Goal: Task Accomplishment & Management: Use online tool/utility

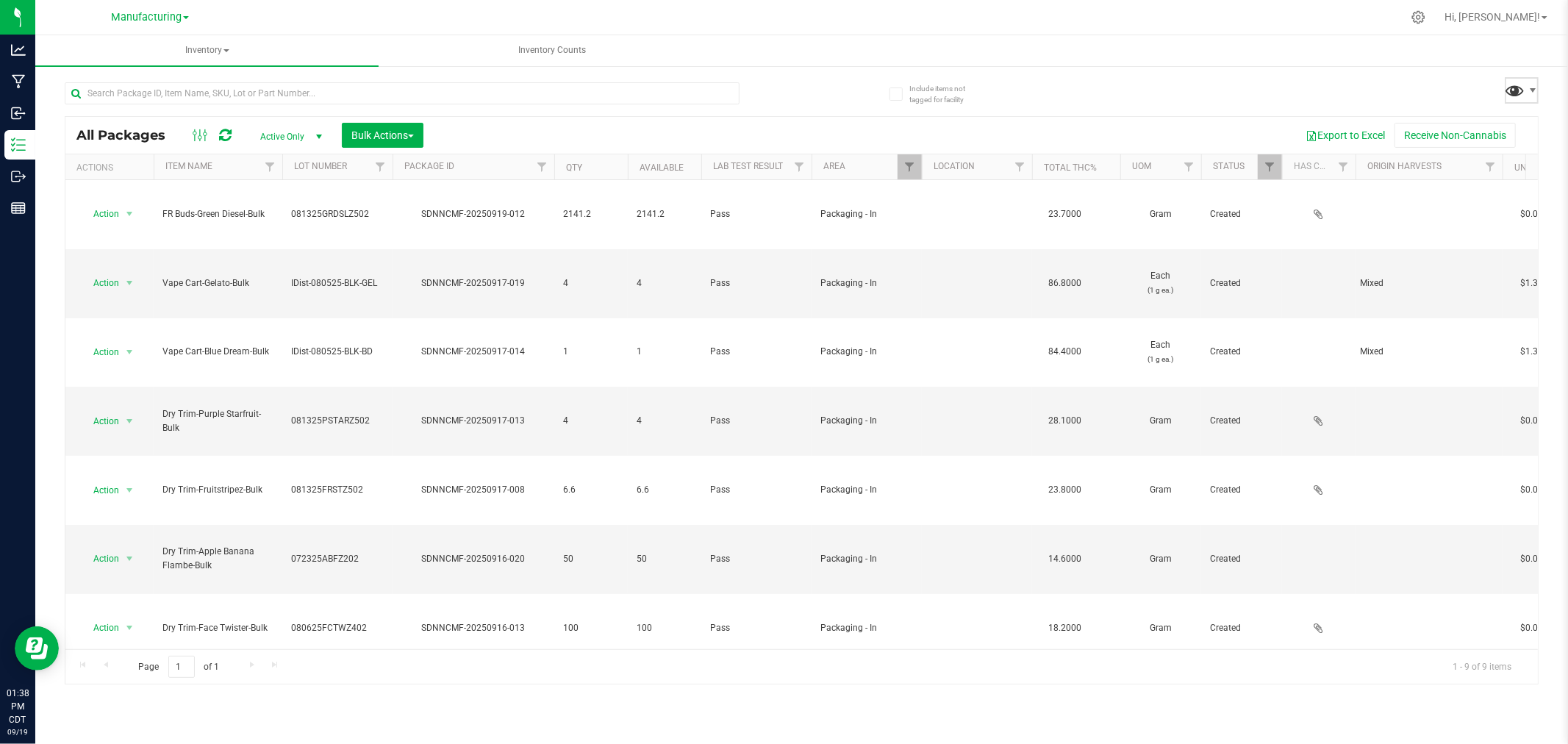
click at [1505, 85] on span at bounding box center [1515, 90] width 21 height 21
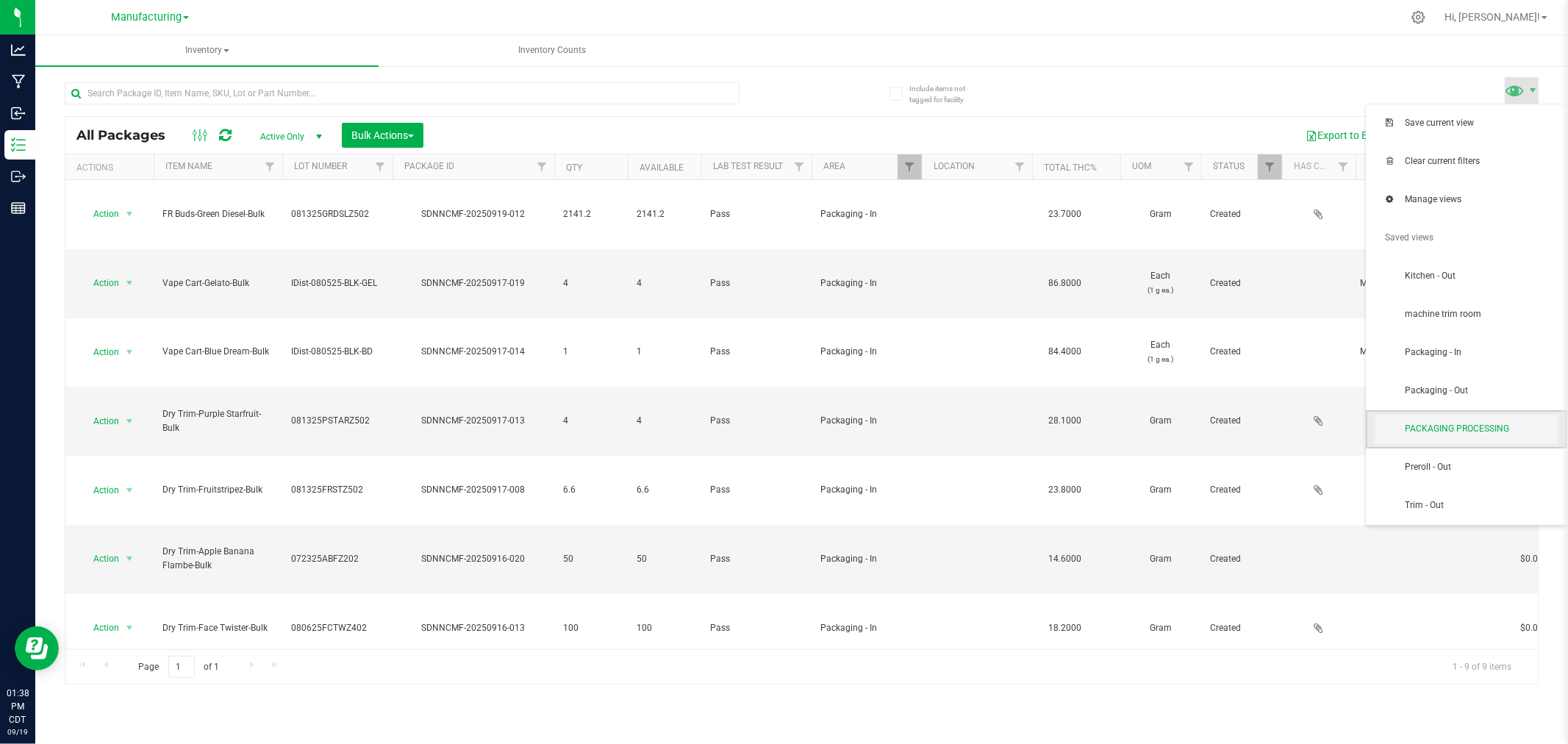
click at [1501, 441] on span "PACKAGING PROCESSING" at bounding box center [1467, 429] width 184 height 29
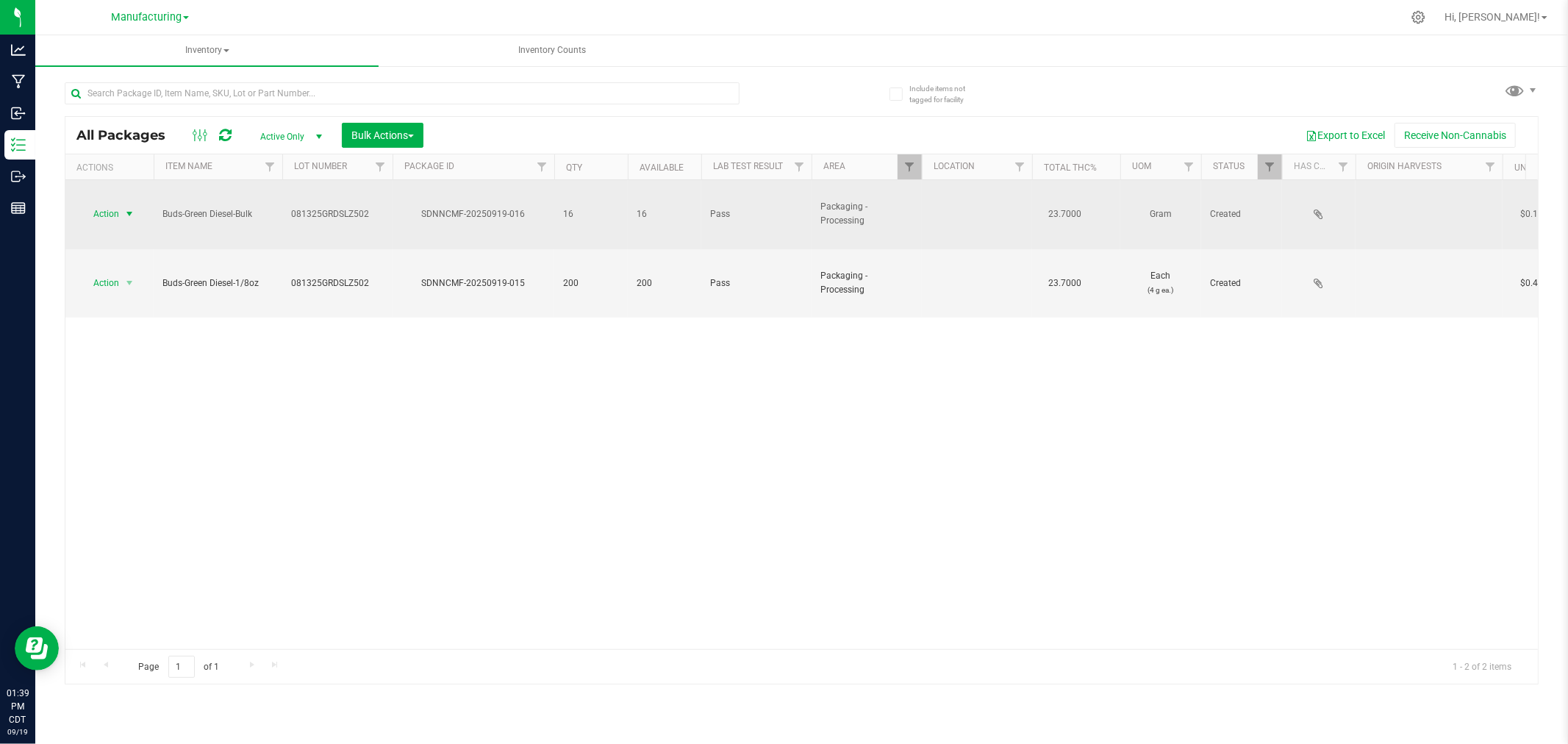
click at [107, 204] on span "Action" at bounding box center [100, 214] width 40 height 21
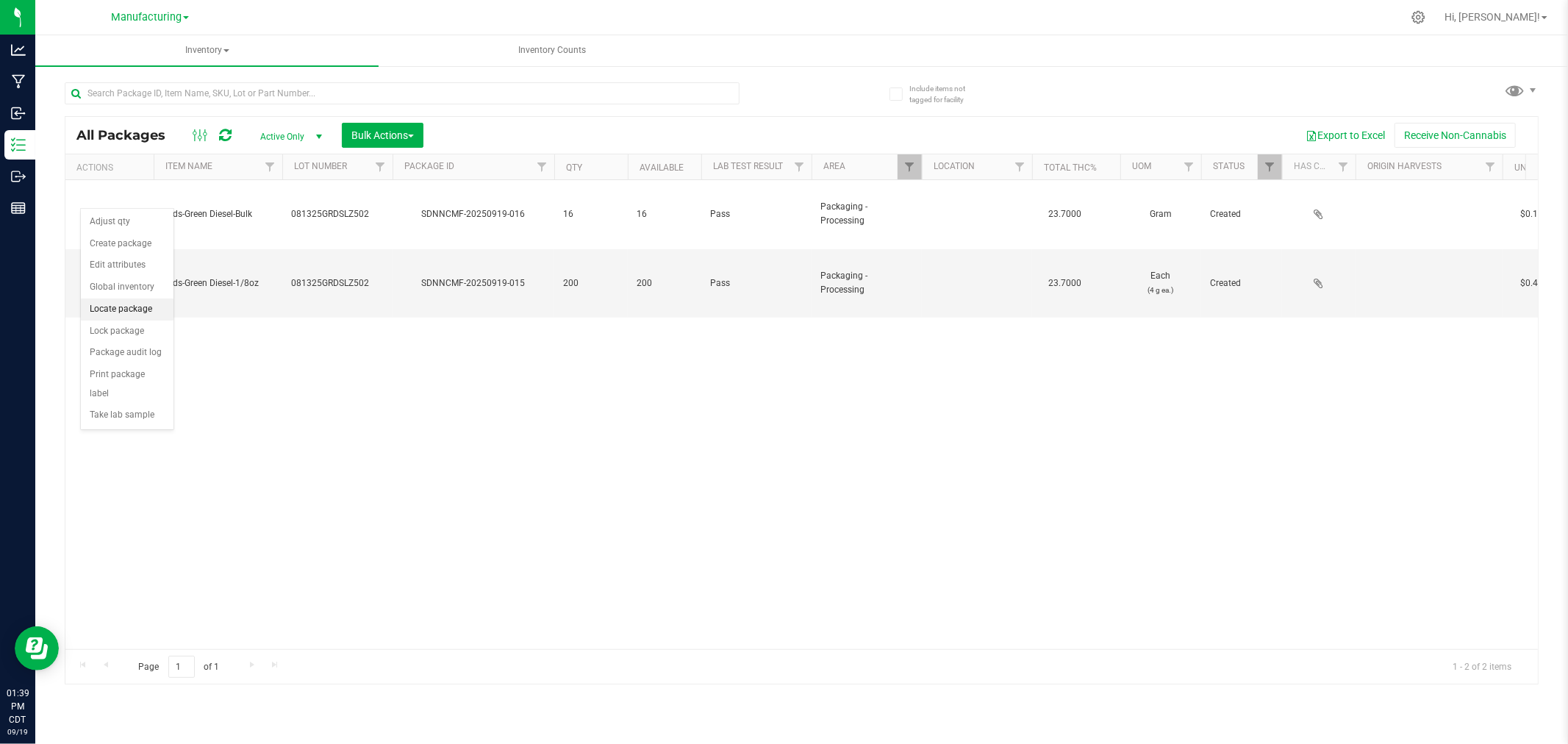
click at [120, 313] on li "Locate package" at bounding box center [127, 309] width 93 height 22
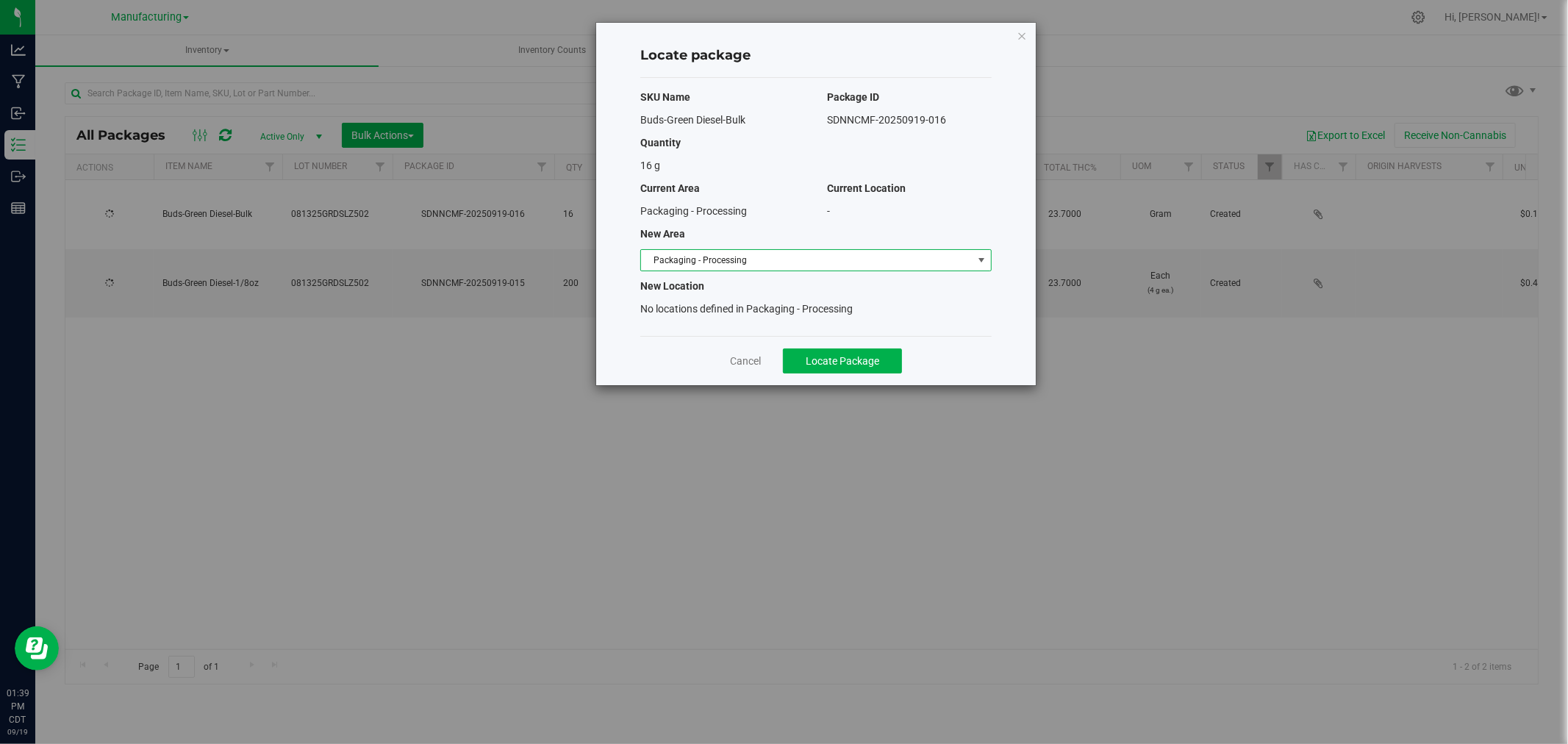
click at [776, 263] on span "Packaging - Processing" at bounding box center [806, 260] width 332 height 21
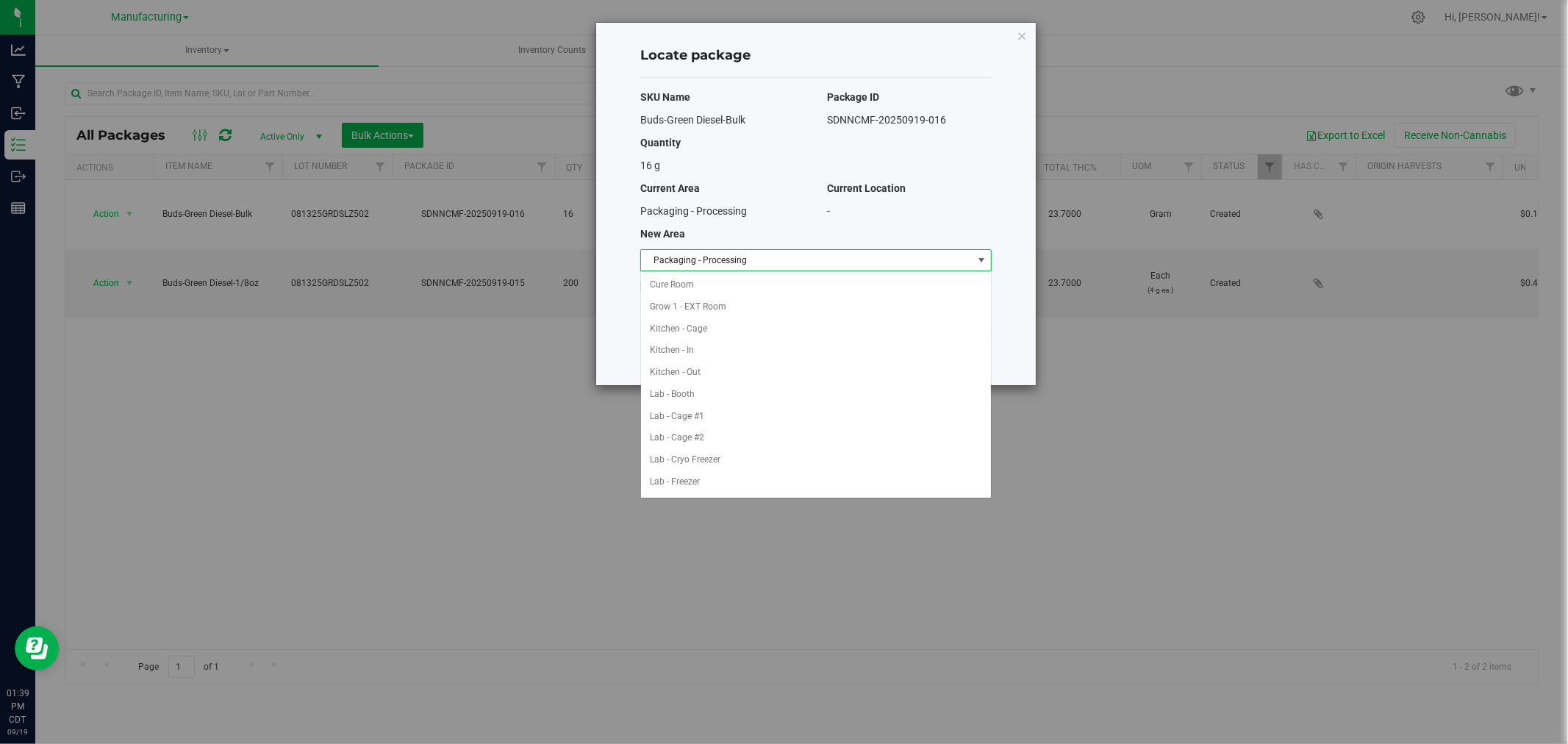
scroll to position [241, 0]
click at [699, 457] on li "Packaging - Out" at bounding box center [815, 460] width 350 height 22
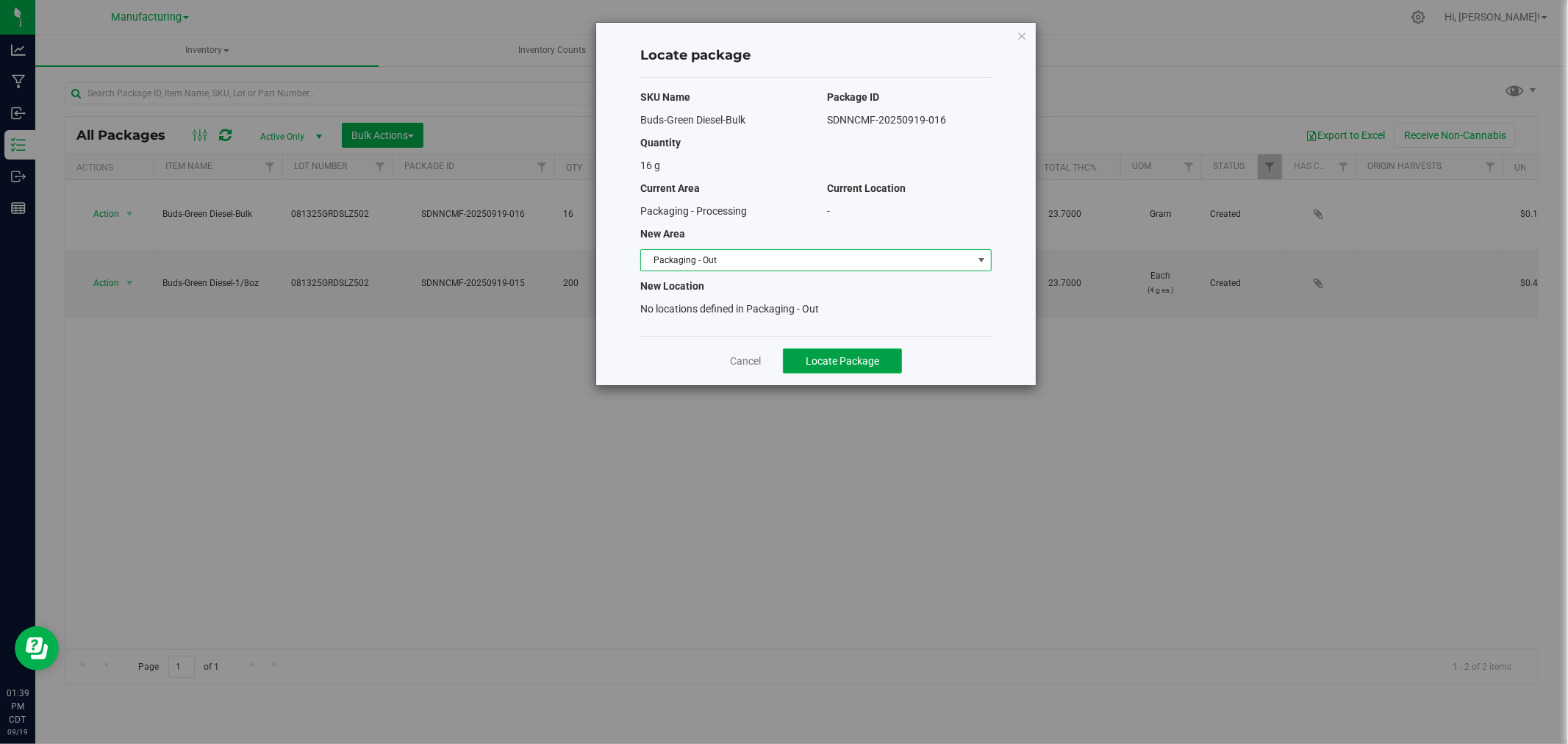
click at [813, 356] on span "Locate Package" at bounding box center [842, 360] width 74 height 11
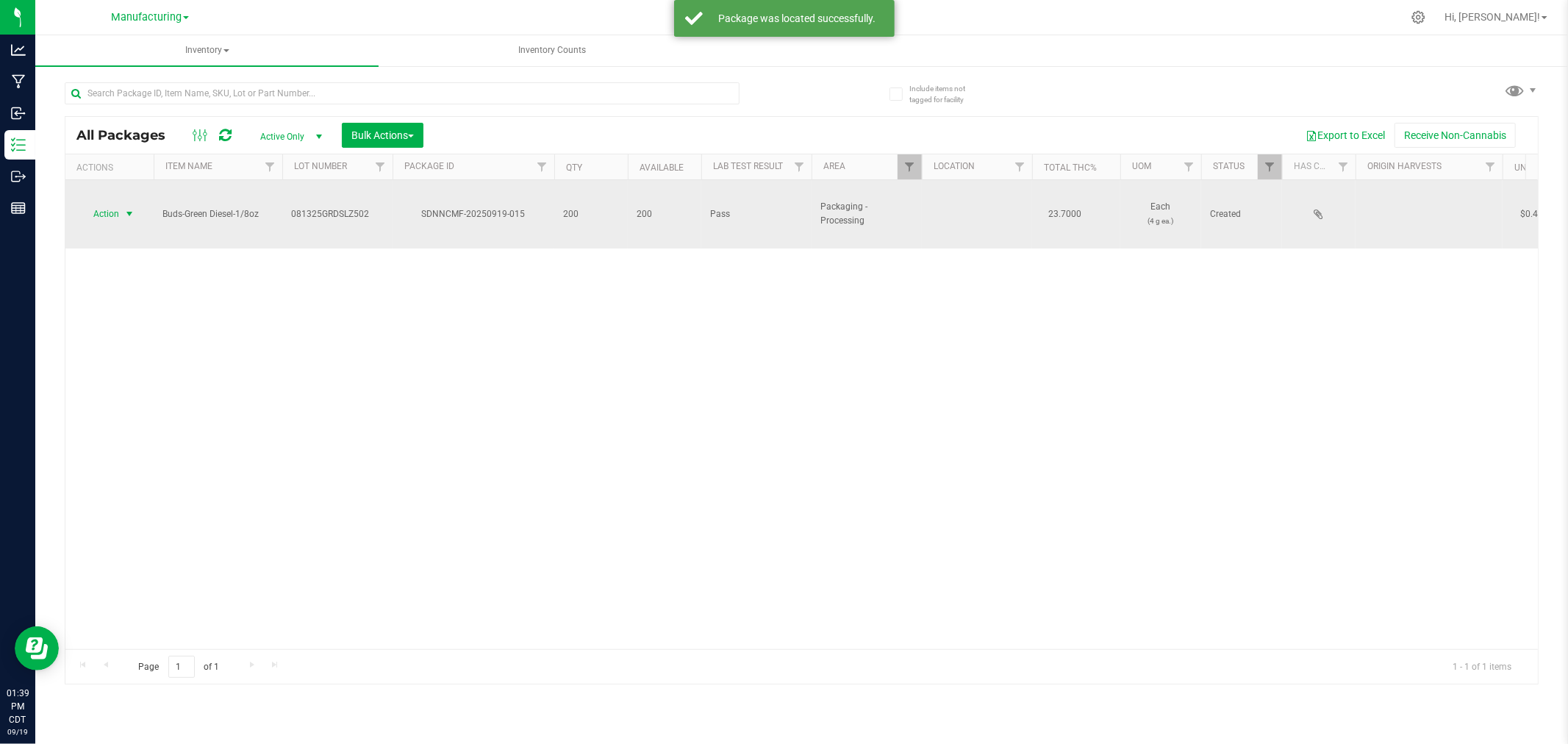
click at [126, 208] on span "select" at bounding box center [129, 213] width 11 height 11
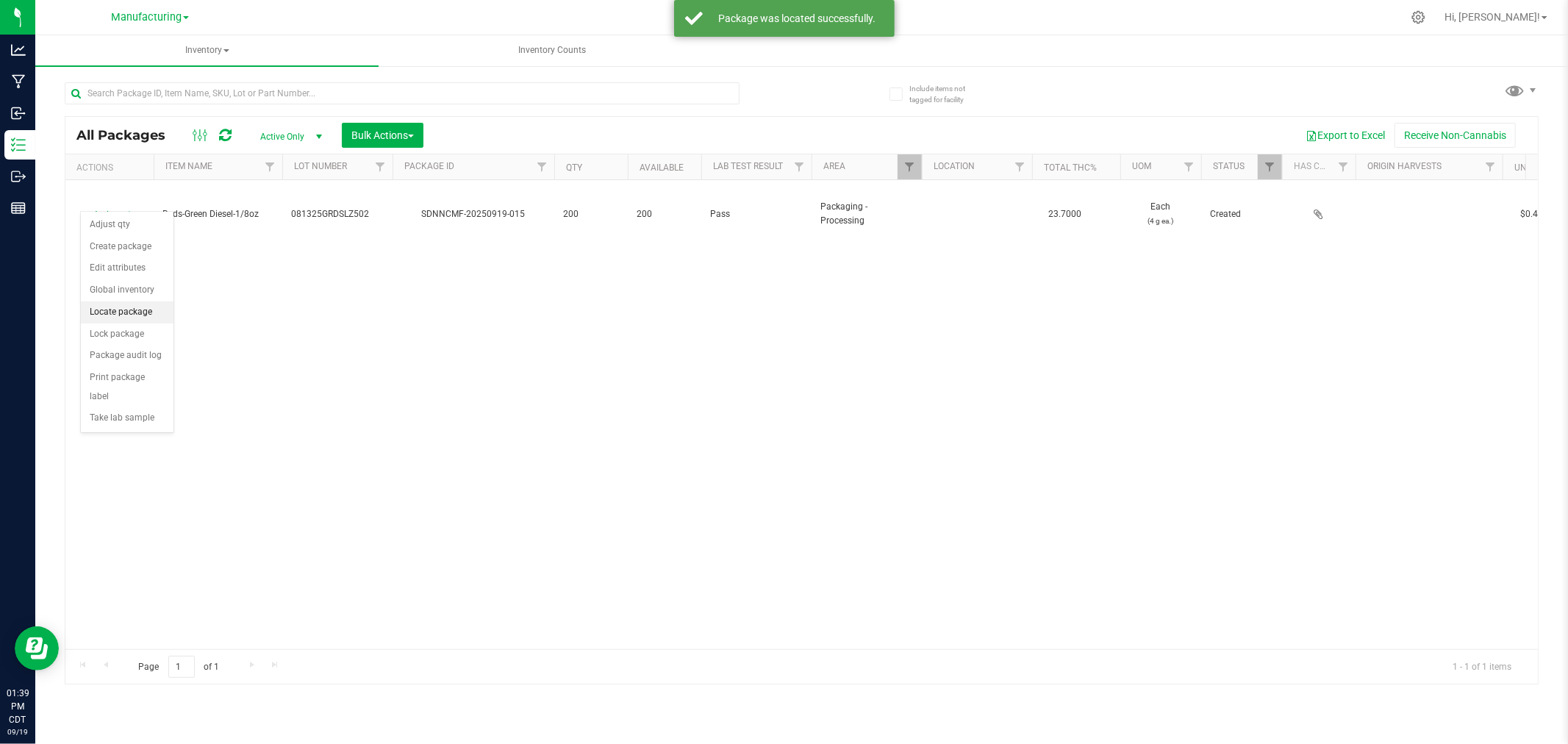
click at [117, 317] on li "Locate package" at bounding box center [127, 312] width 93 height 22
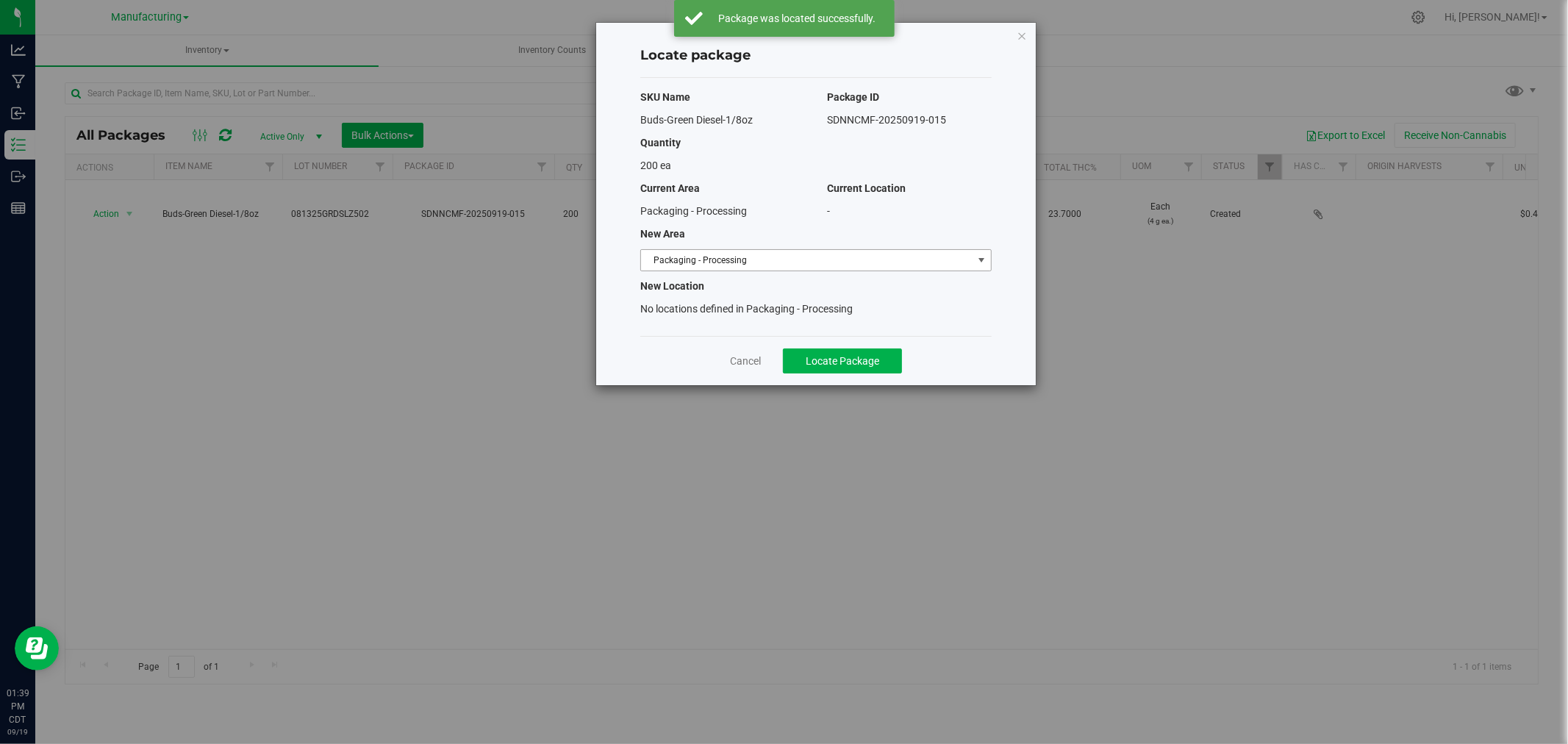
click at [704, 251] on span "Packaging - Processing" at bounding box center [806, 260] width 332 height 21
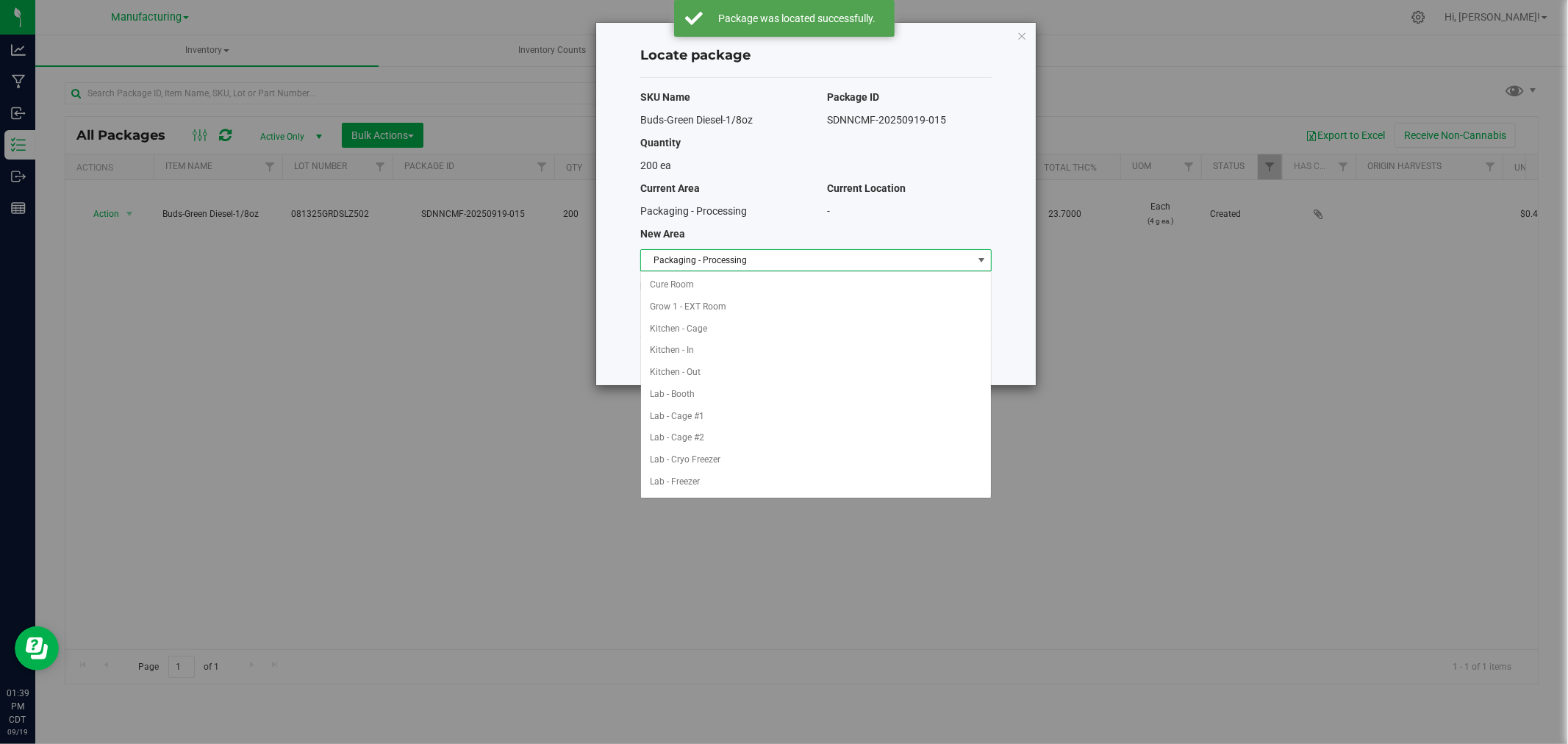
scroll to position [241, 0]
click at [740, 464] on li "Packaging - Out" at bounding box center [815, 460] width 350 height 22
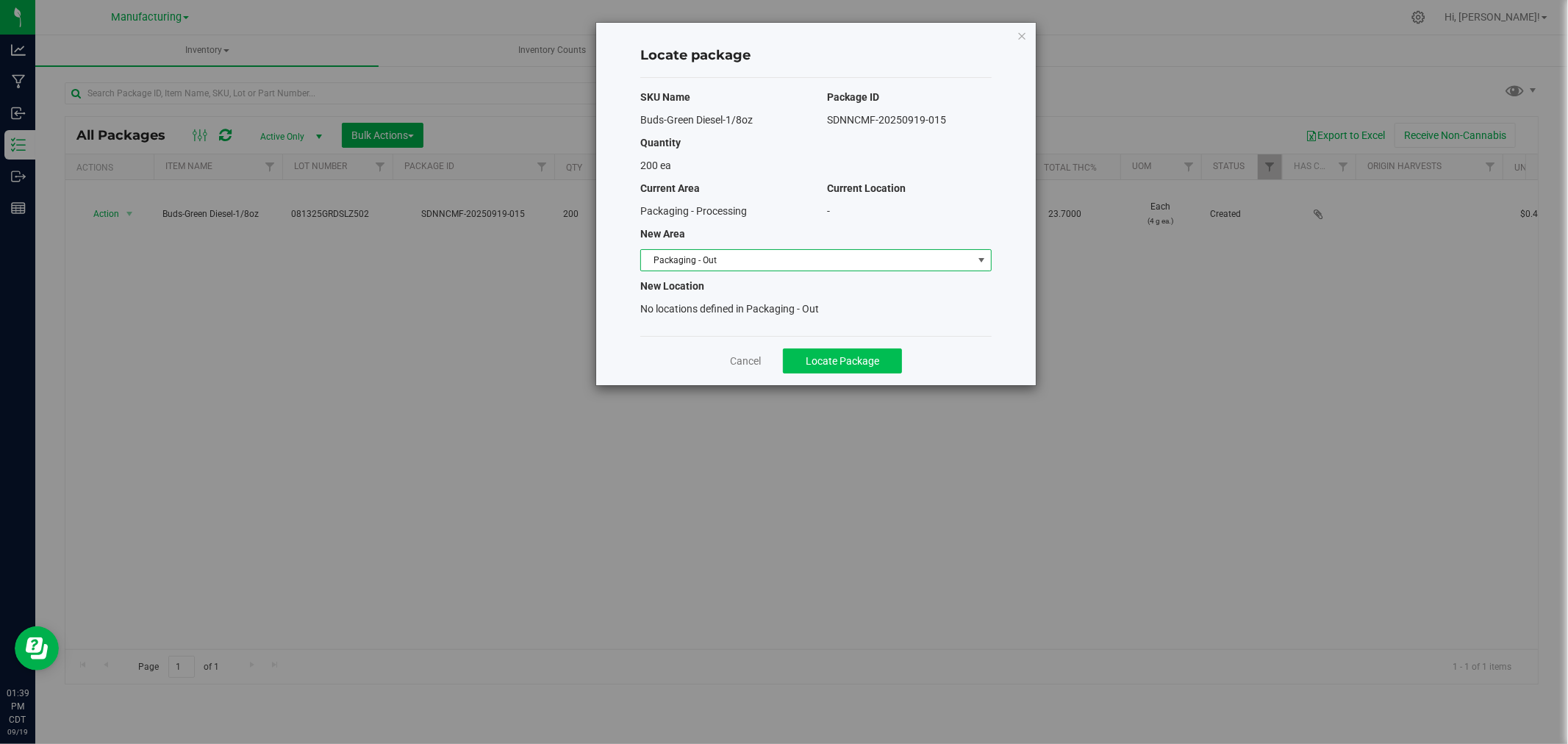
drag, startPoint x: 819, startPoint y: 375, endPoint x: 823, endPoint y: 369, distance: 7.2
click at [820, 375] on div "Cancel Locate Package" at bounding box center [815, 360] width 351 height 49
click at [825, 362] on span "Locate Package" at bounding box center [842, 360] width 74 height 11
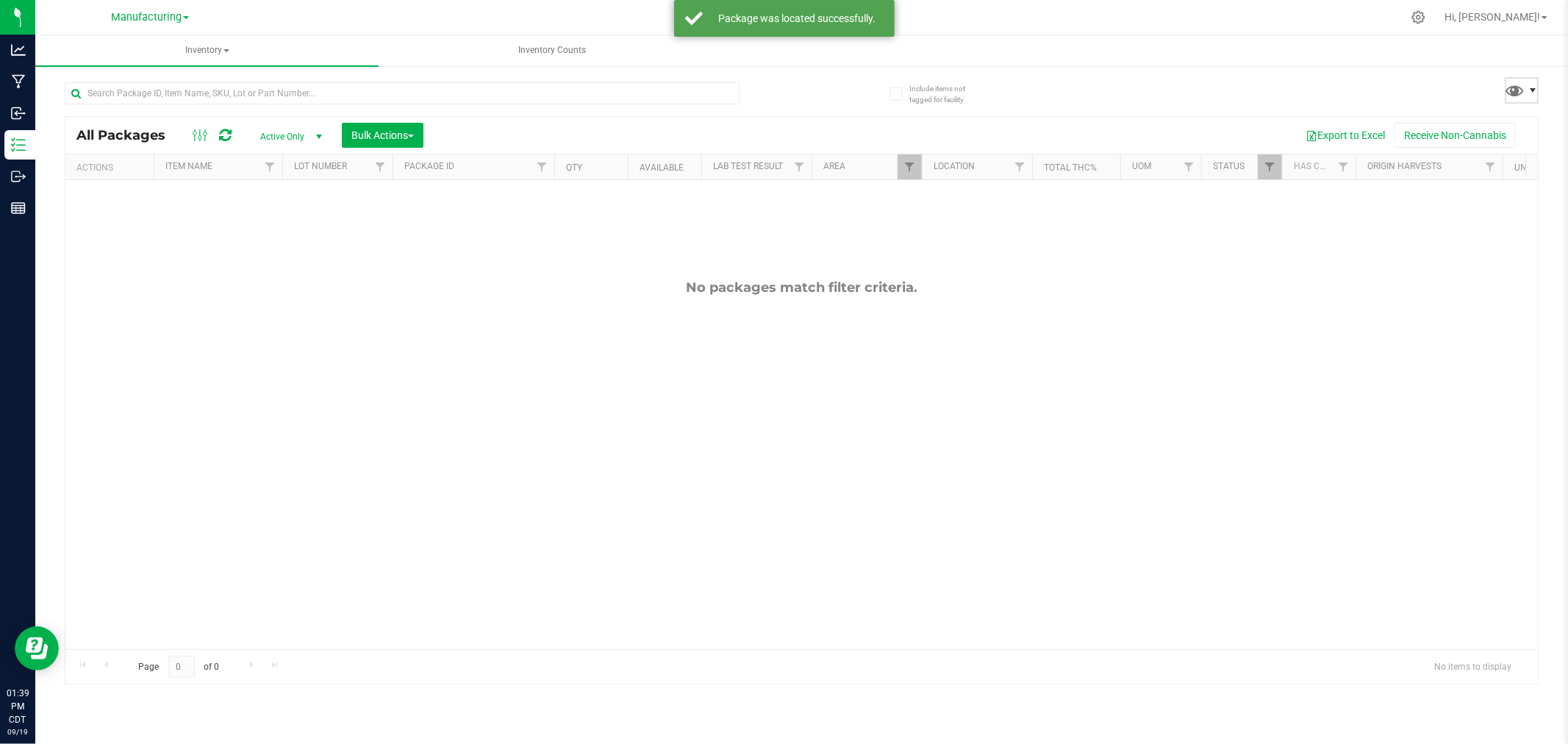
click at [1527, 88] on span at bounding box center [1532, 90] width 11 height 11
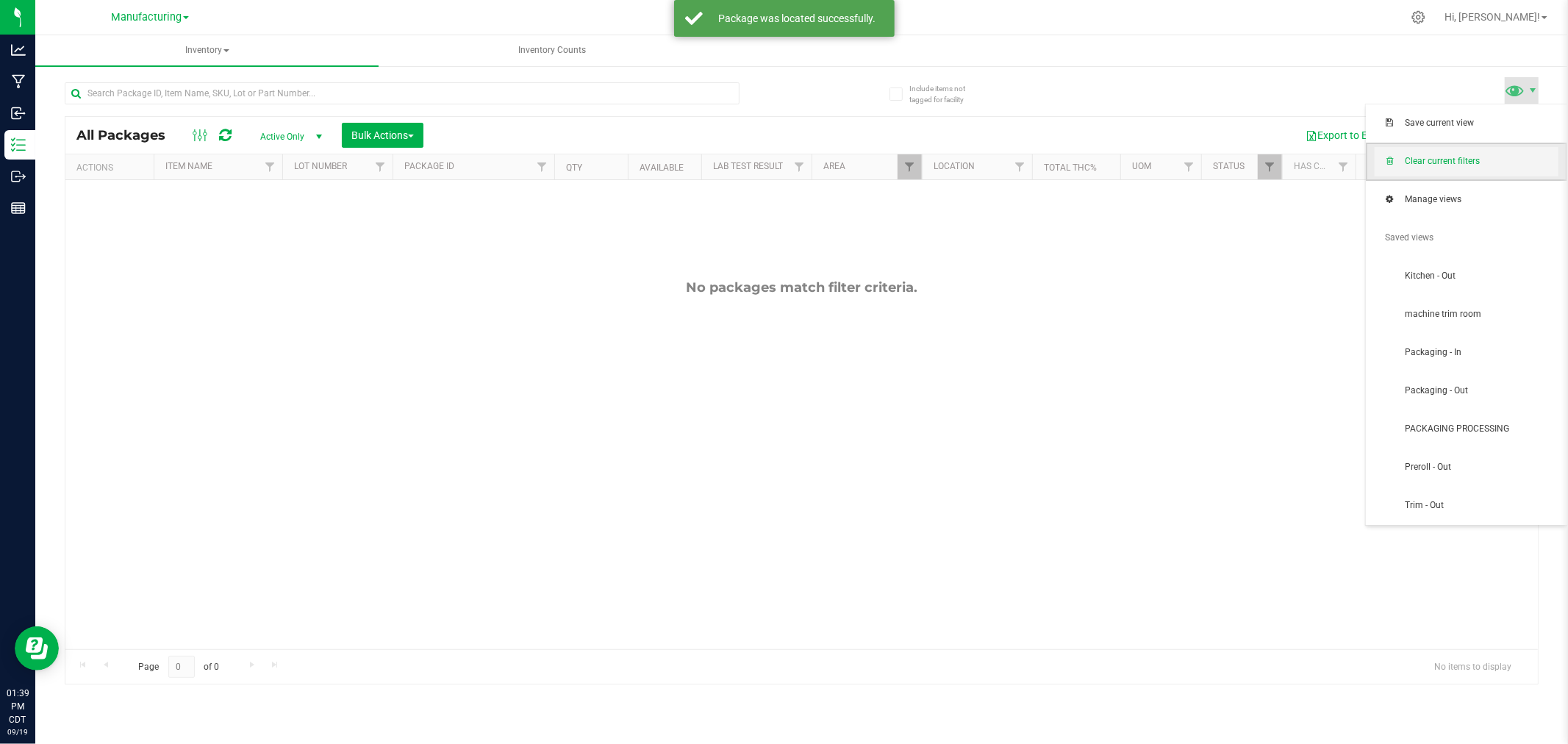
click at [1492, 172] on span "Clear current filters" at bounding box center [1467, 162] width 184 height 29
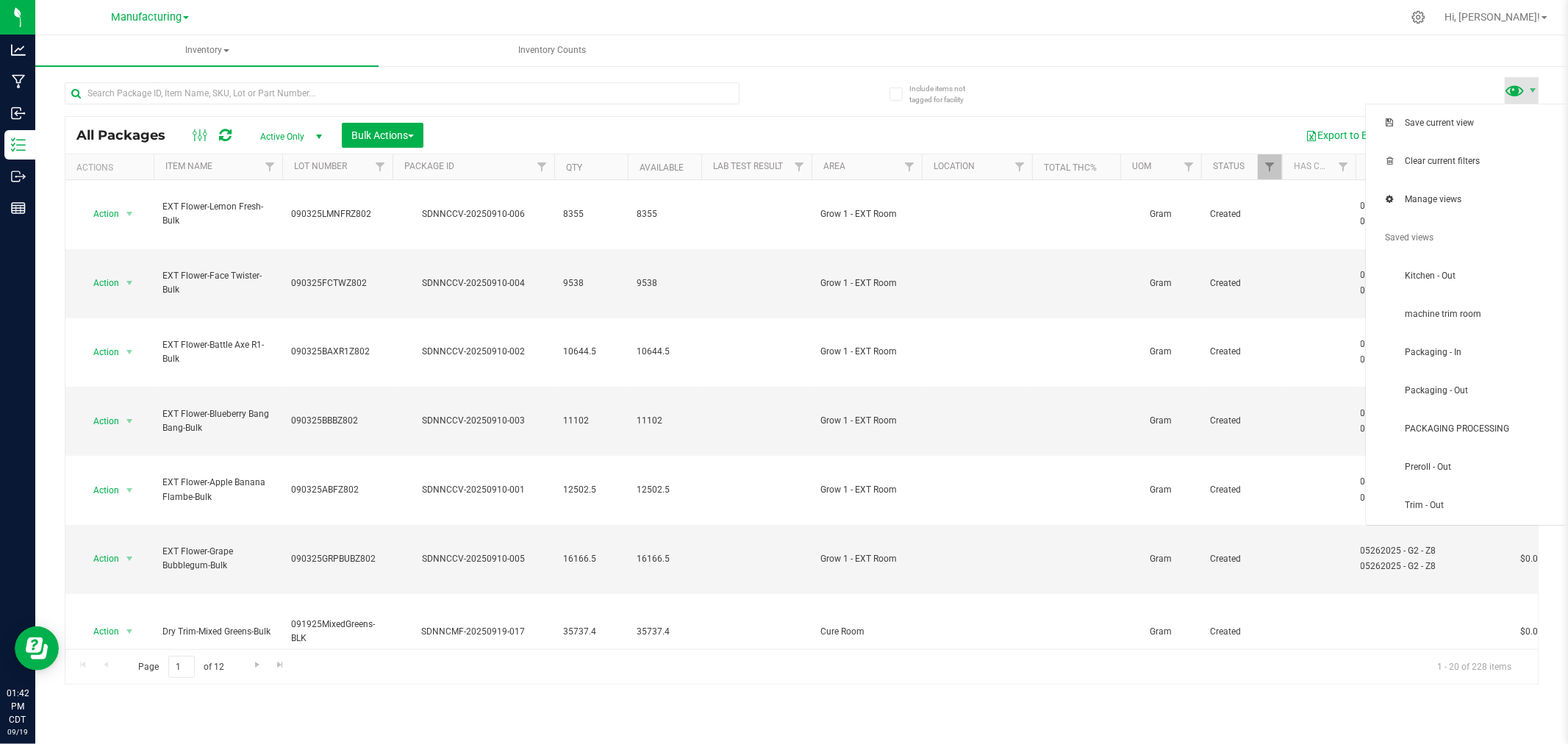
click at [1512, 96] on span at bounding box center [1515, 90] width 21 height 21
click at [1501, 369] on span "Packaging - In" at bounding box center [1466, 352] width 202 height 38
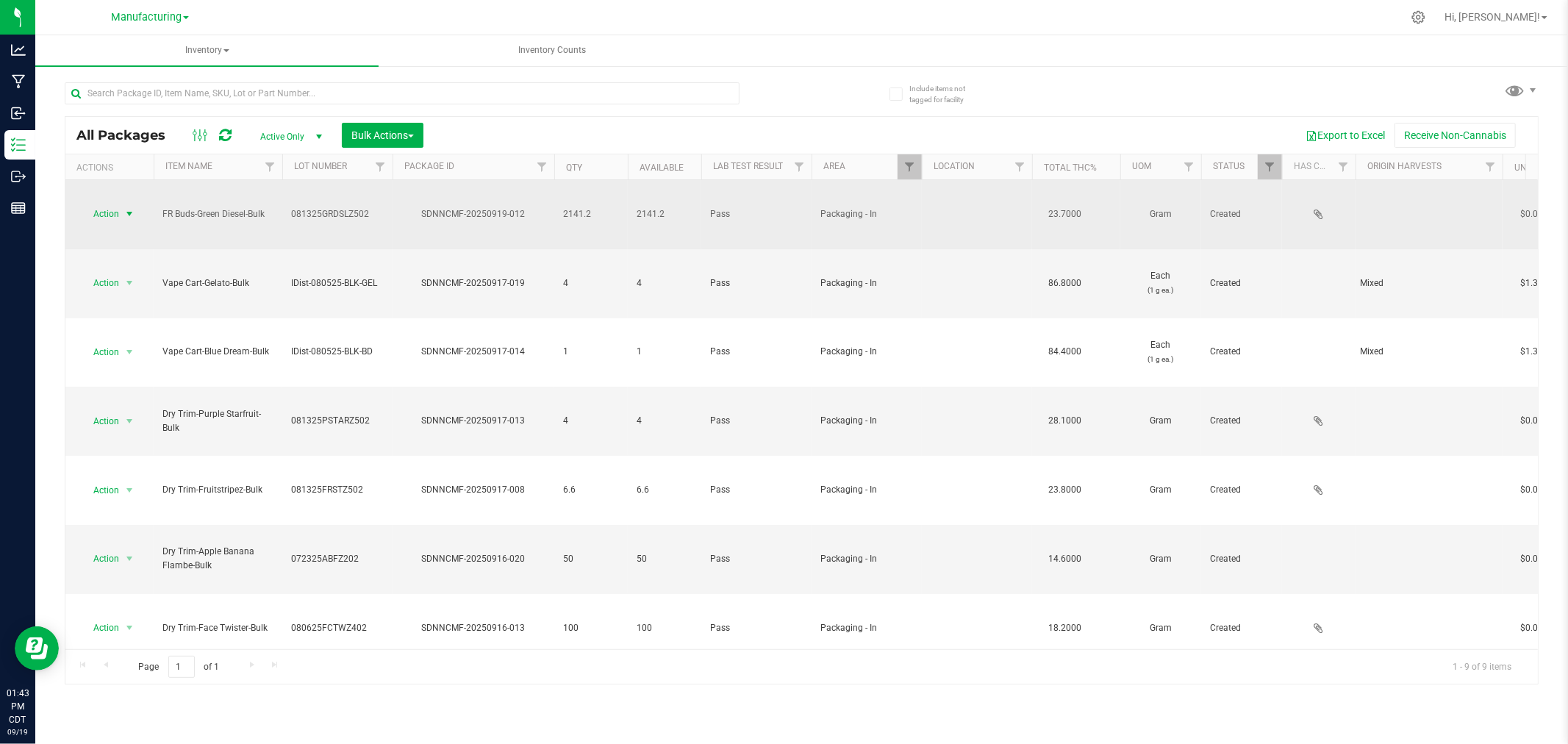
click at [113, 204] on span "Action" at bounding box center [100, 214] width 40 height 21
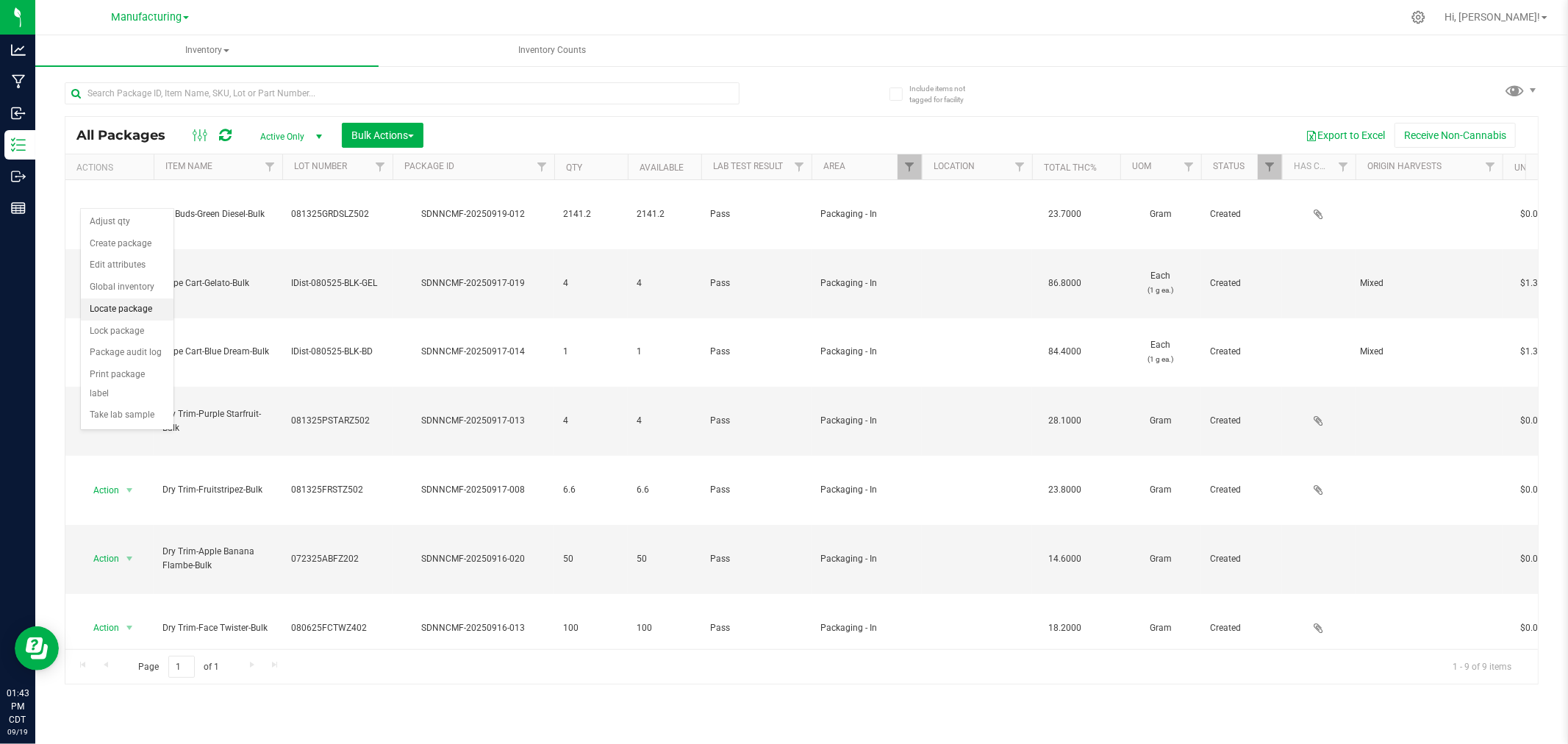
click at [137, 312] on li "Locate package" at bounding box center [127, 309] width 93 height 22
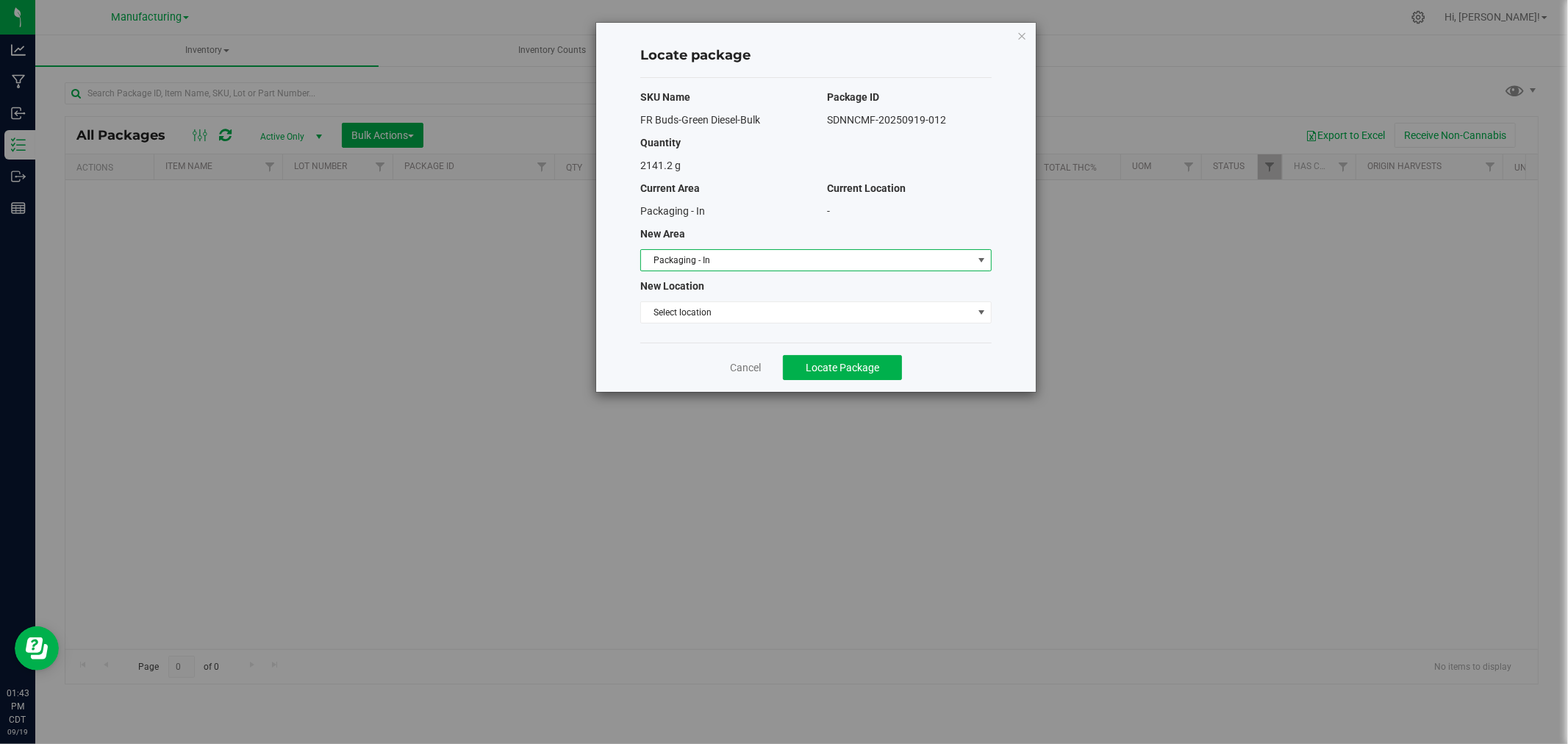
click at [717, 261] on span "Packaging - In" at bounding box center [806, 260] width 332 height 21
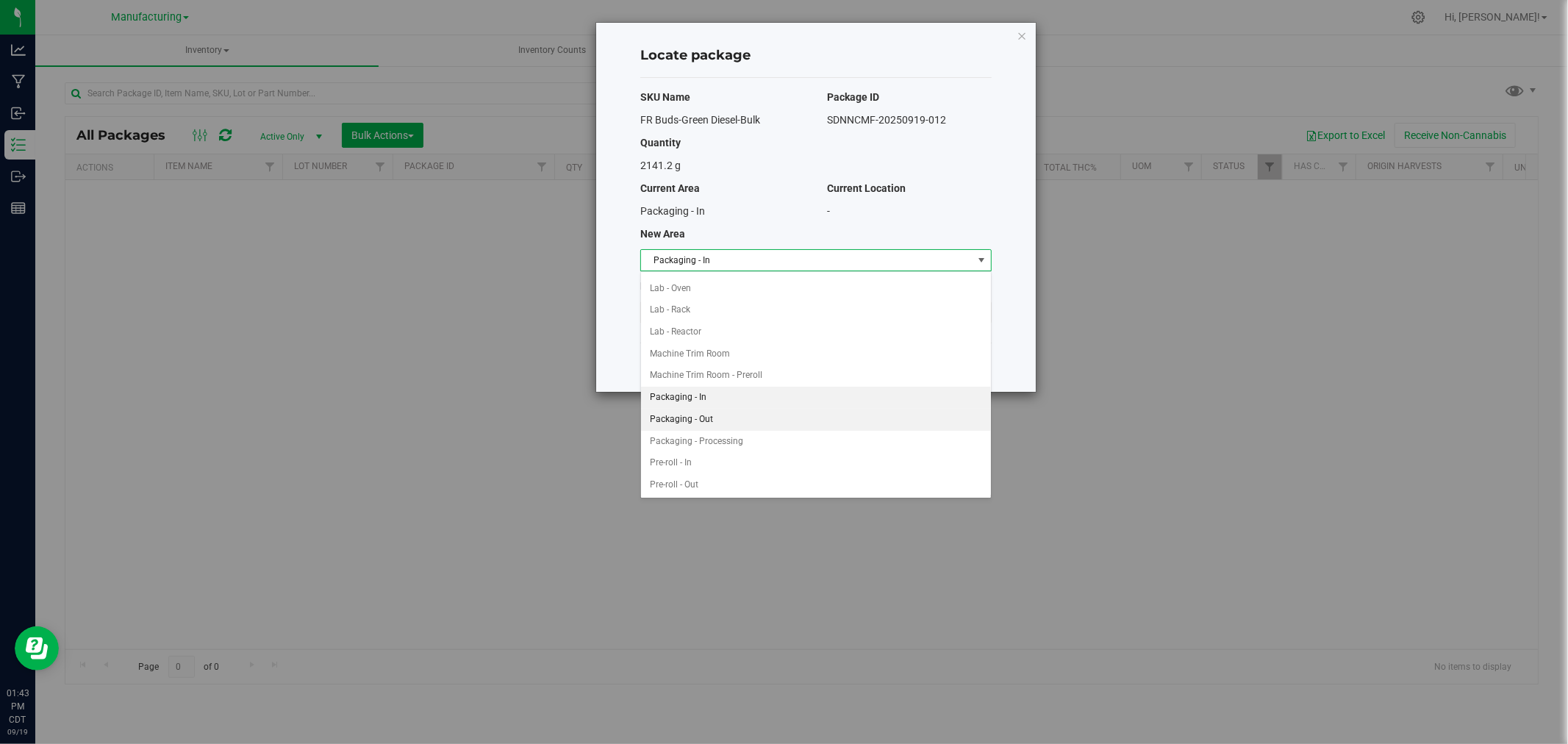
scroll to position [254, 0]
click at [736, 378] on li "Machine Trim Room" at bounding box center [815, 381] width 350 height 22
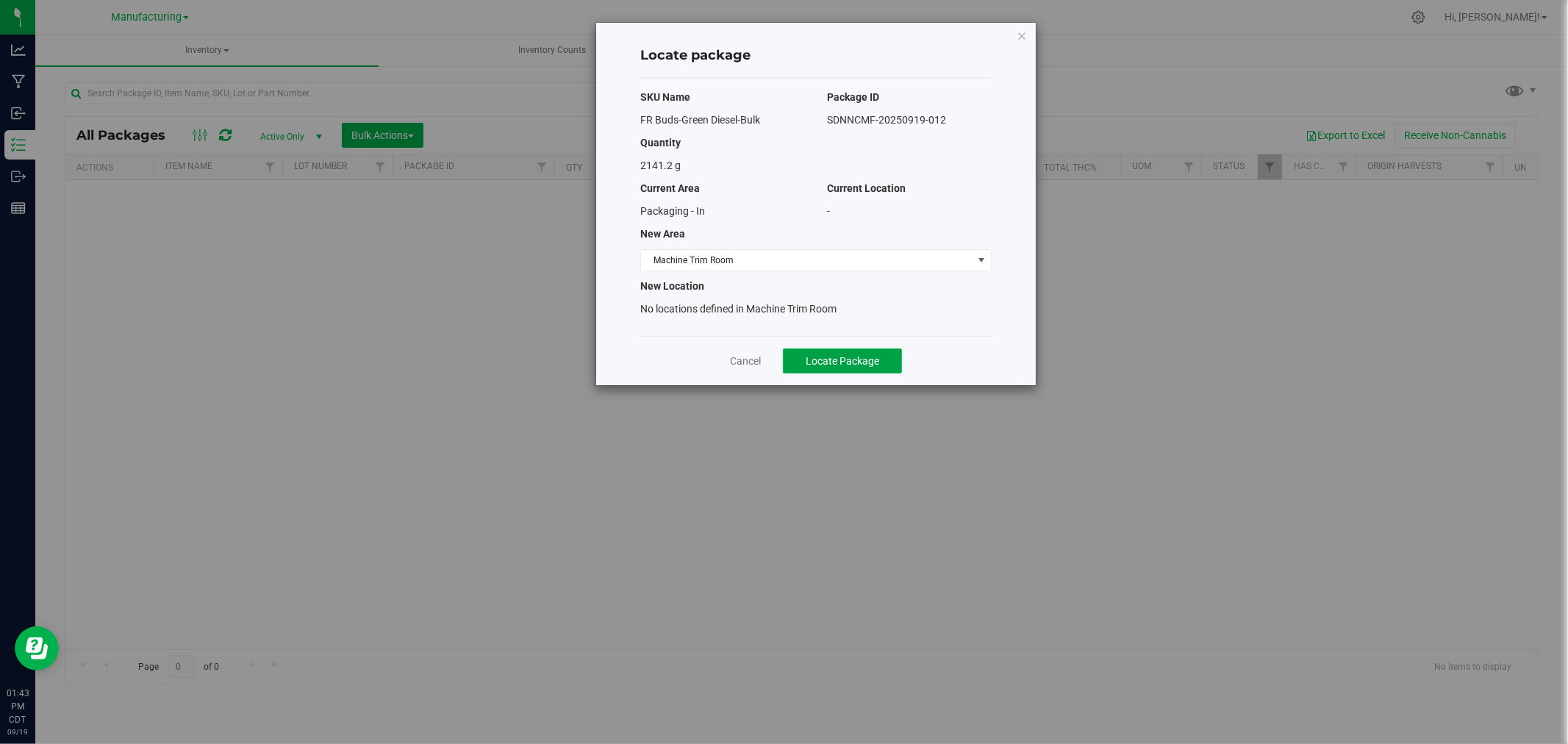
click at [850, 360] on span "Locate Package" at bounding box center [842, 360] width 74 height 11
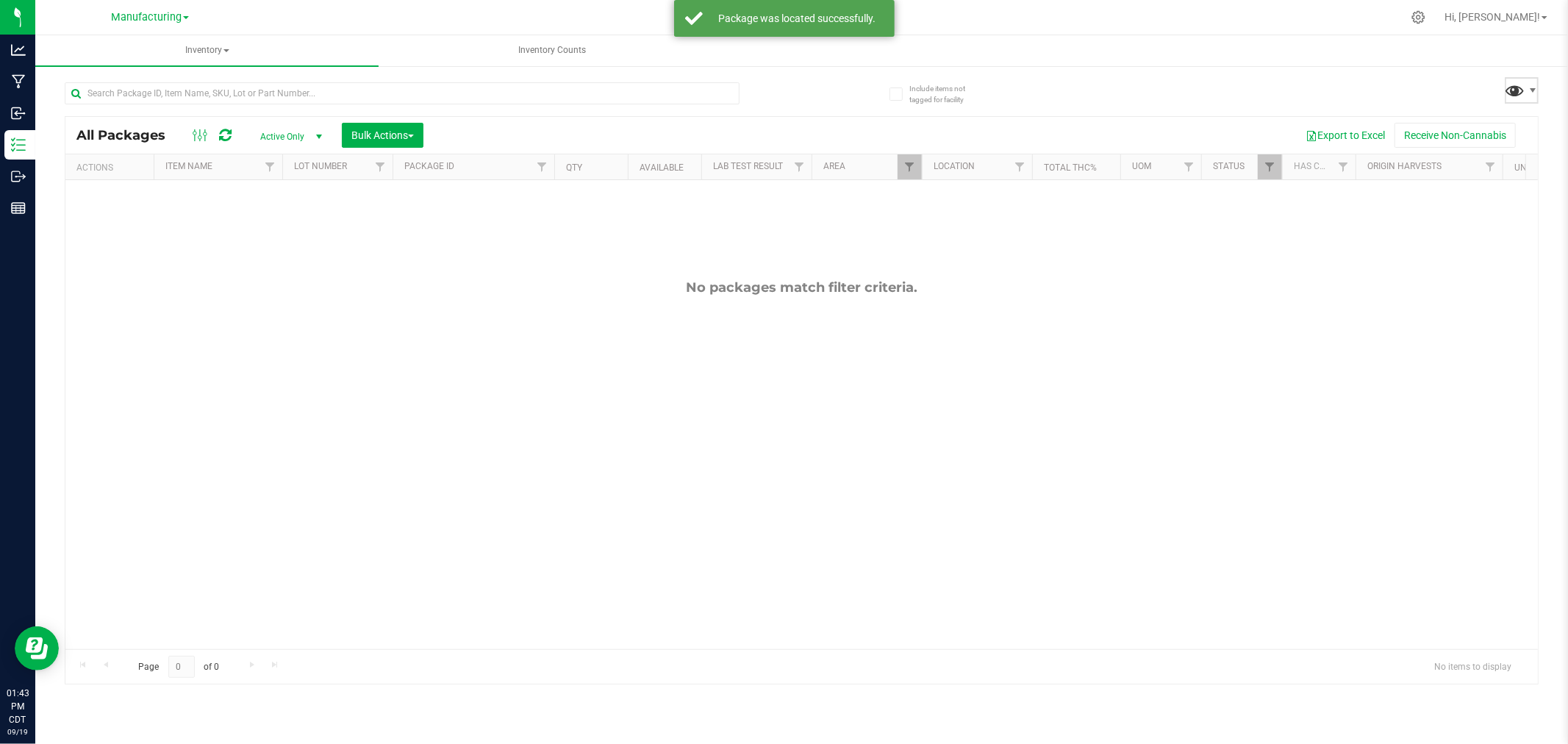
click at [1524, 89] on span at bounding box center [1515, 90] width 21 height 21
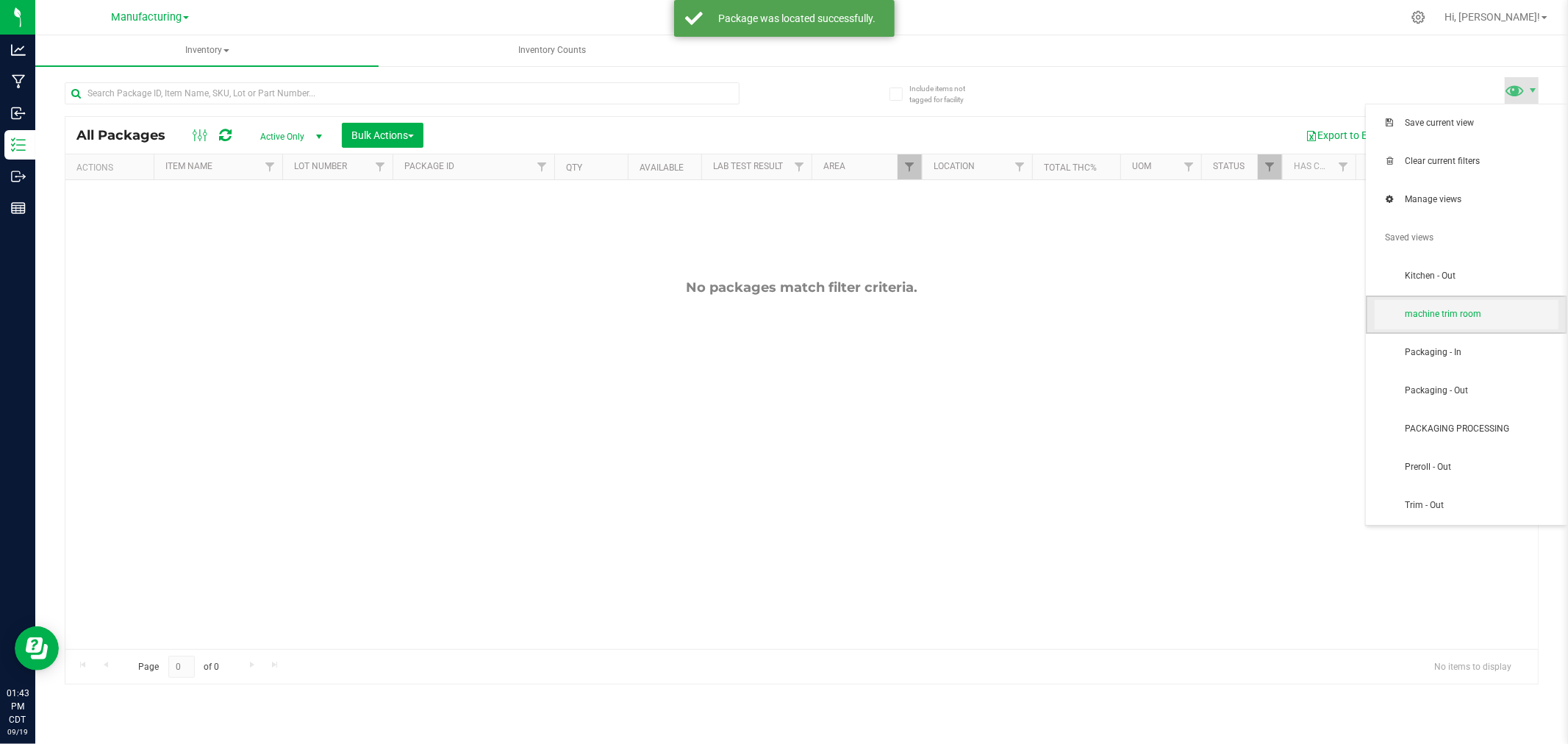
click at [1494, 321] on span "machine trim room" at bounding box center [1467, 314] width 184 height 29
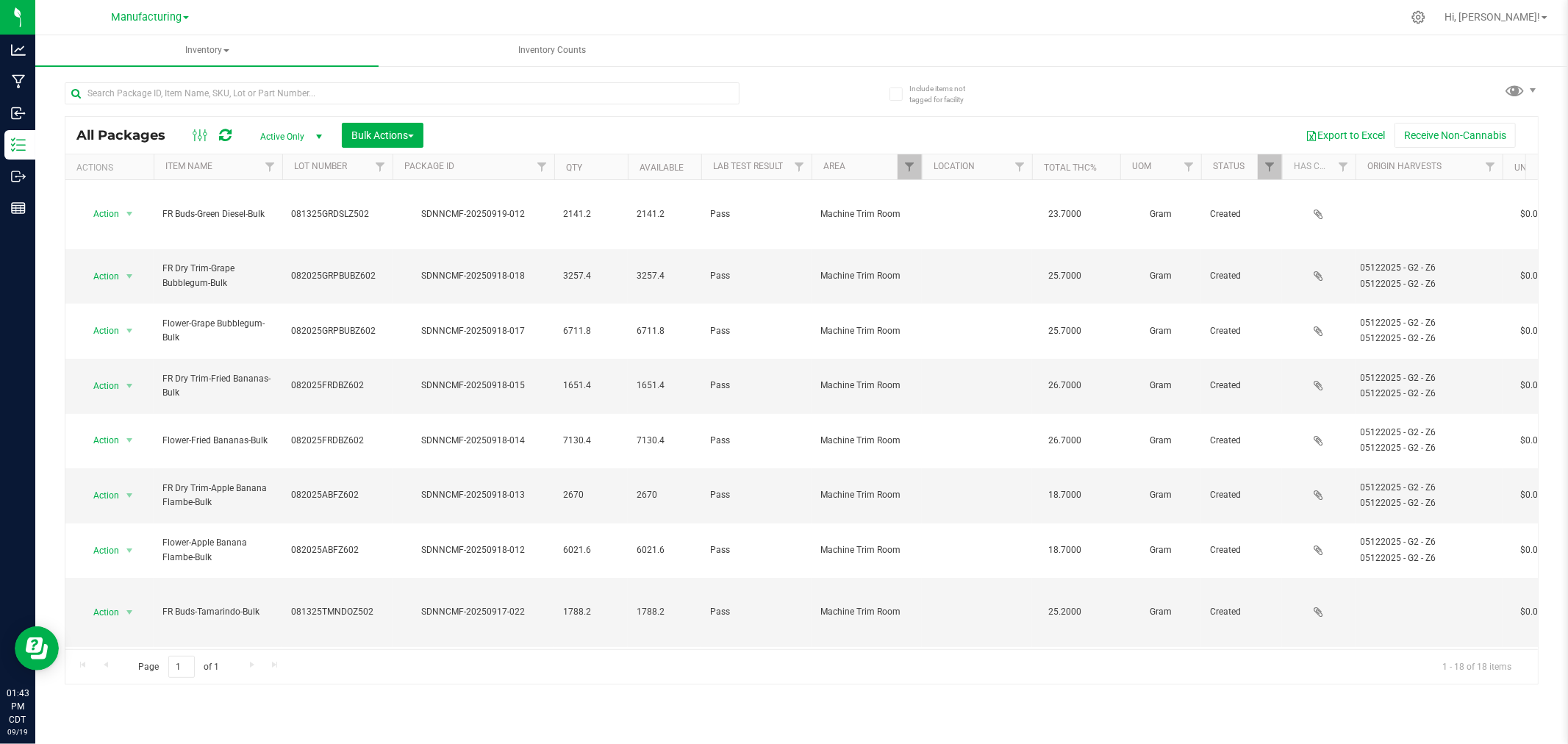
click at [1029, 99] on div "All Packages Active Only Active Only Lab Samples Locked All Bulk Actions Add to…" at bounding box center [801, 376] width 1474 height 616
